Goal: Complete application form

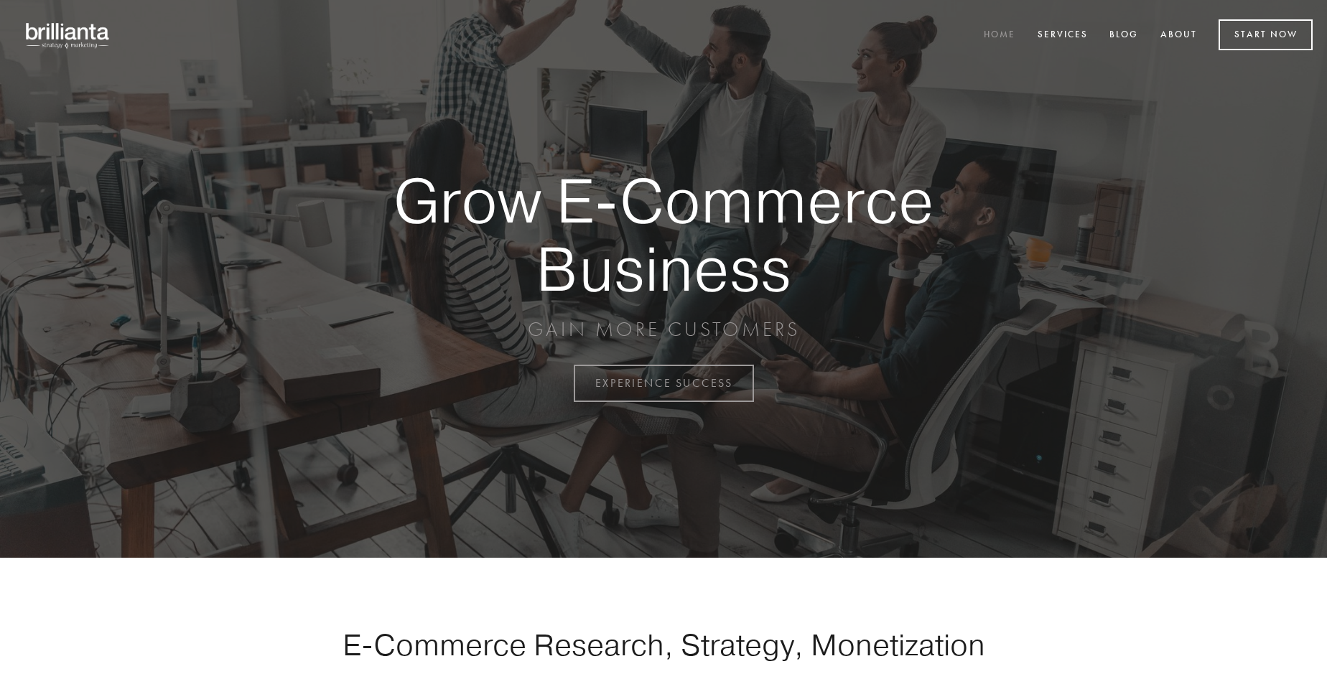
scroll to position [3765, 0]
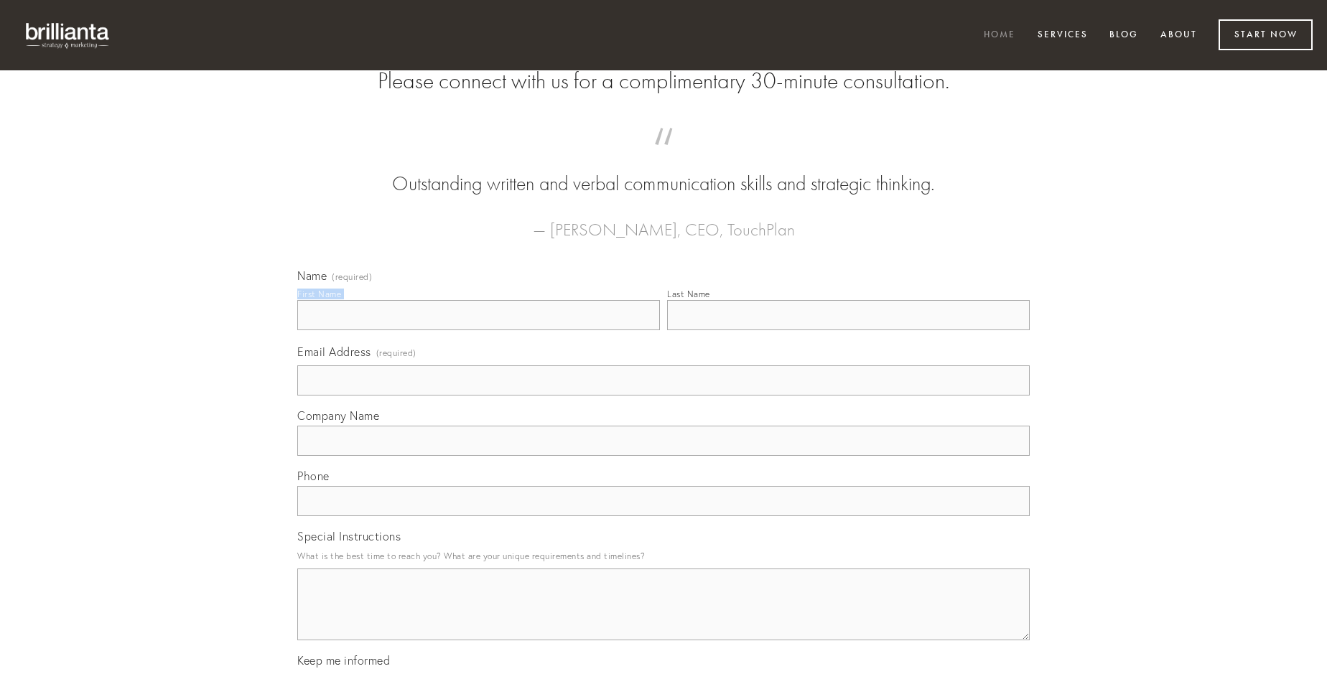
type input "[PERSON_NAME]"
click at [848, 330] on input "Last Name" at bounding box center [848, 315] width 363 height 30
type input "[PERSON_NAME]"
click at [664, 396] on input "Email Address (required)" at bounding box center [663, 381] width 733 height 30
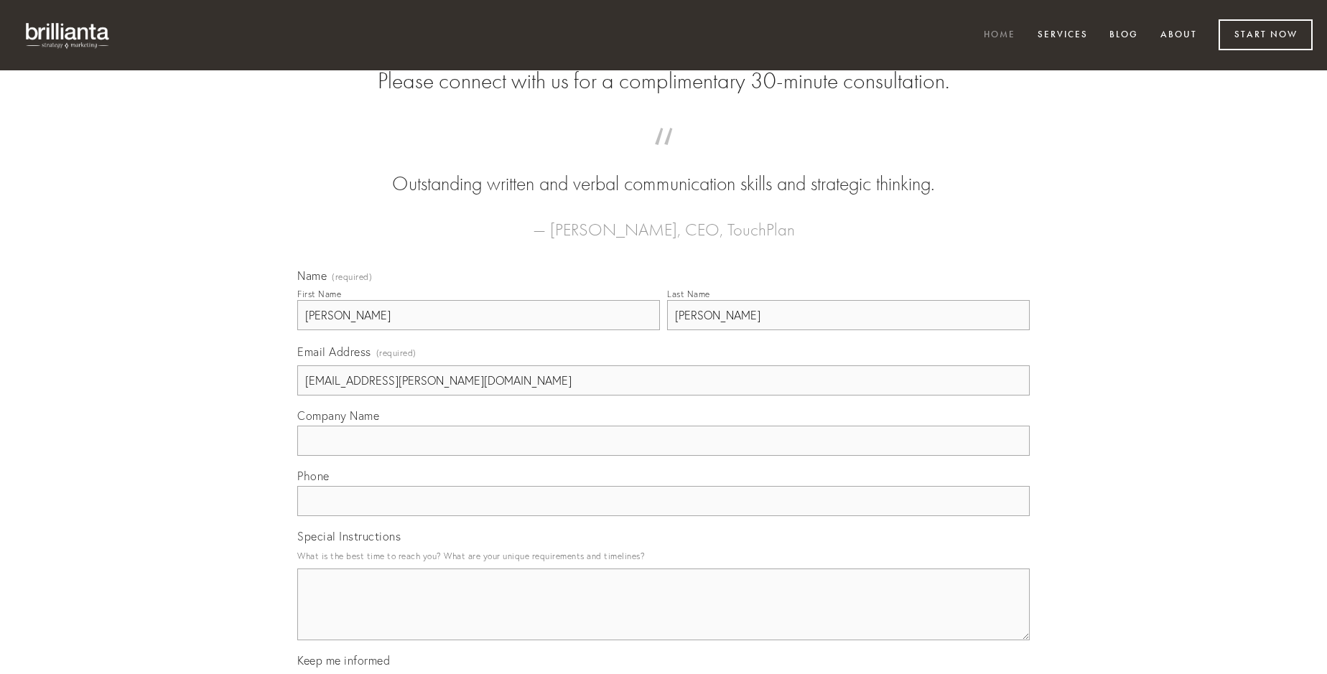
type input "[EMAIL_ADDRESS][PERSON_NAME][DOMAIN_NAME]"
click at [664, 456] on input "Company Name" at bounding box center [663, 441] width 733 height 30
type input "strenuus"
click at [664, 516] on input "text" at bounding box center [663, 501] width 733 height 30
click at [664, 618] on textarea "Special Instructions" at bounding box center [663, 605] width 733 height 72
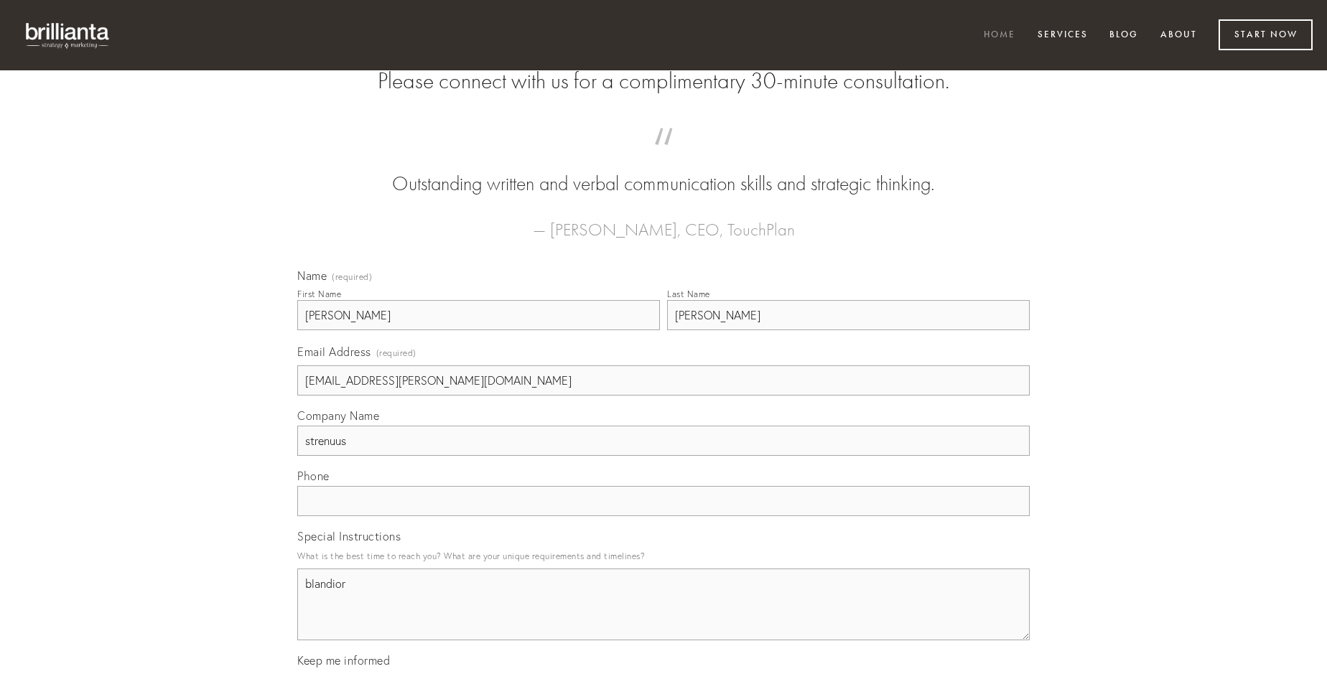
type textarea "blandior"
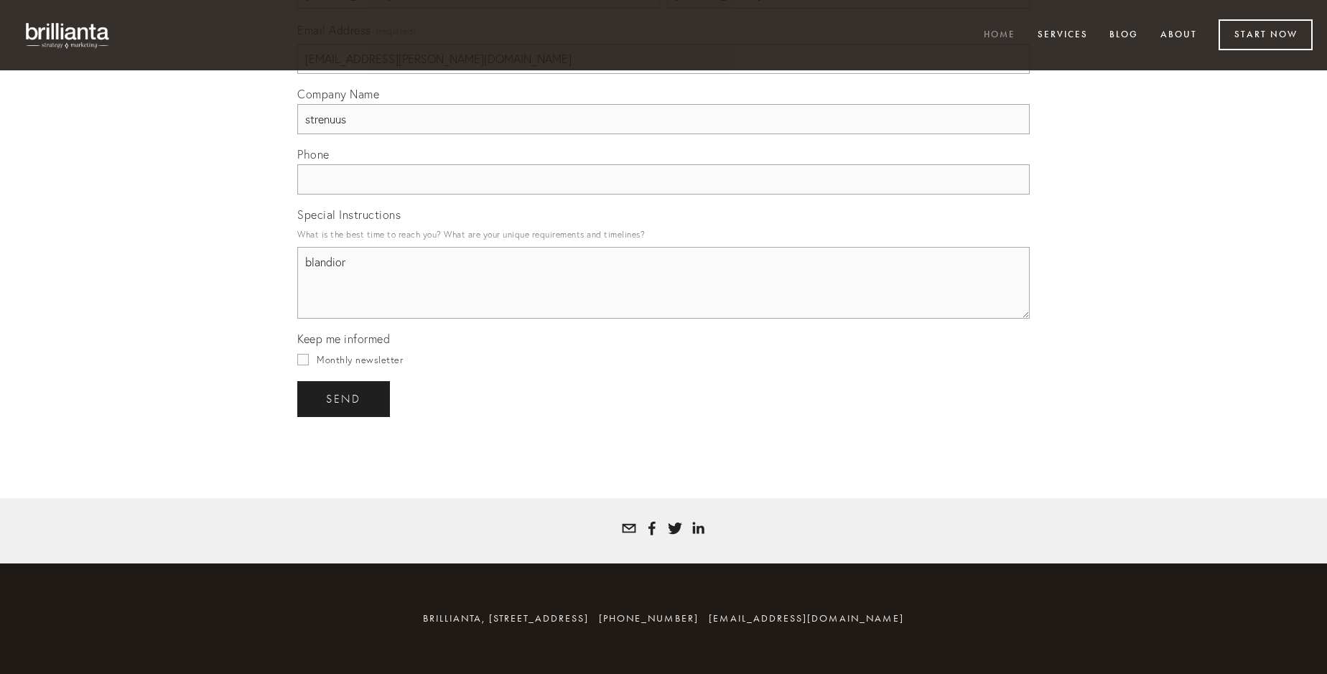
click at [345, 399] on span "send" at bounding box center [343, 399] width 35 height 13
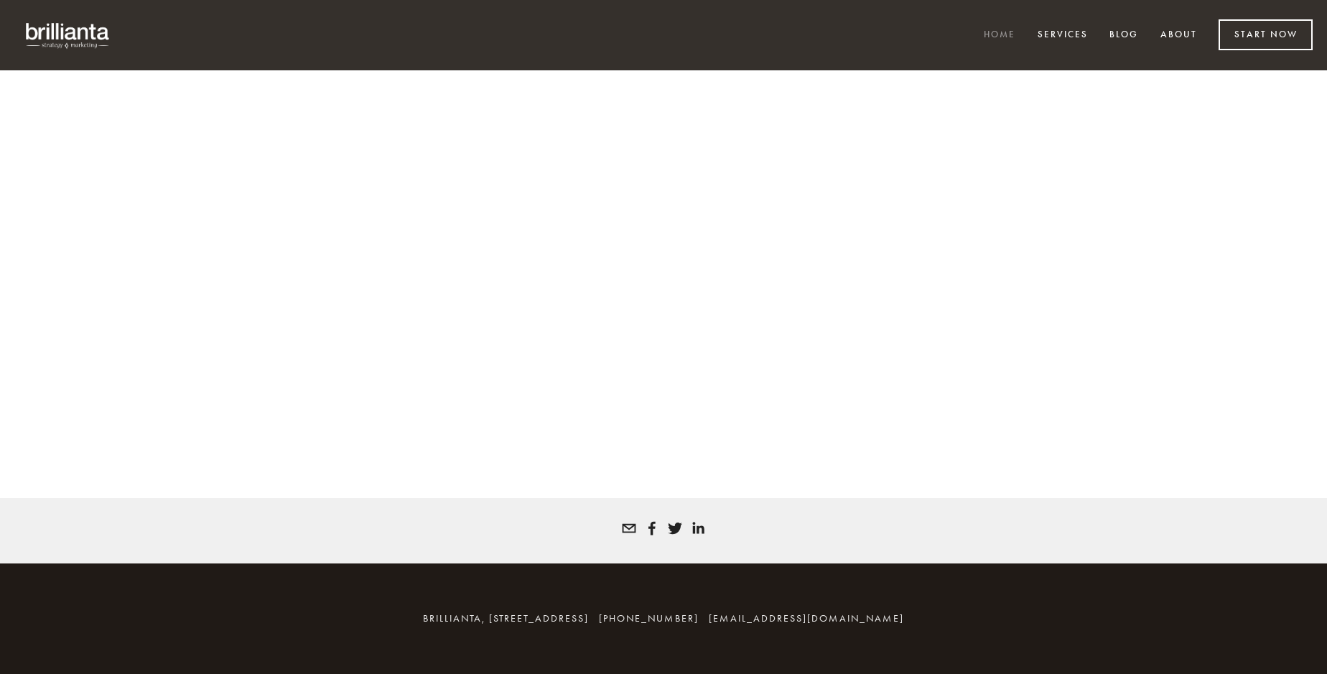
scroll to position [3745, 0]
